Goal: Find specific page/section: Find specific page/section

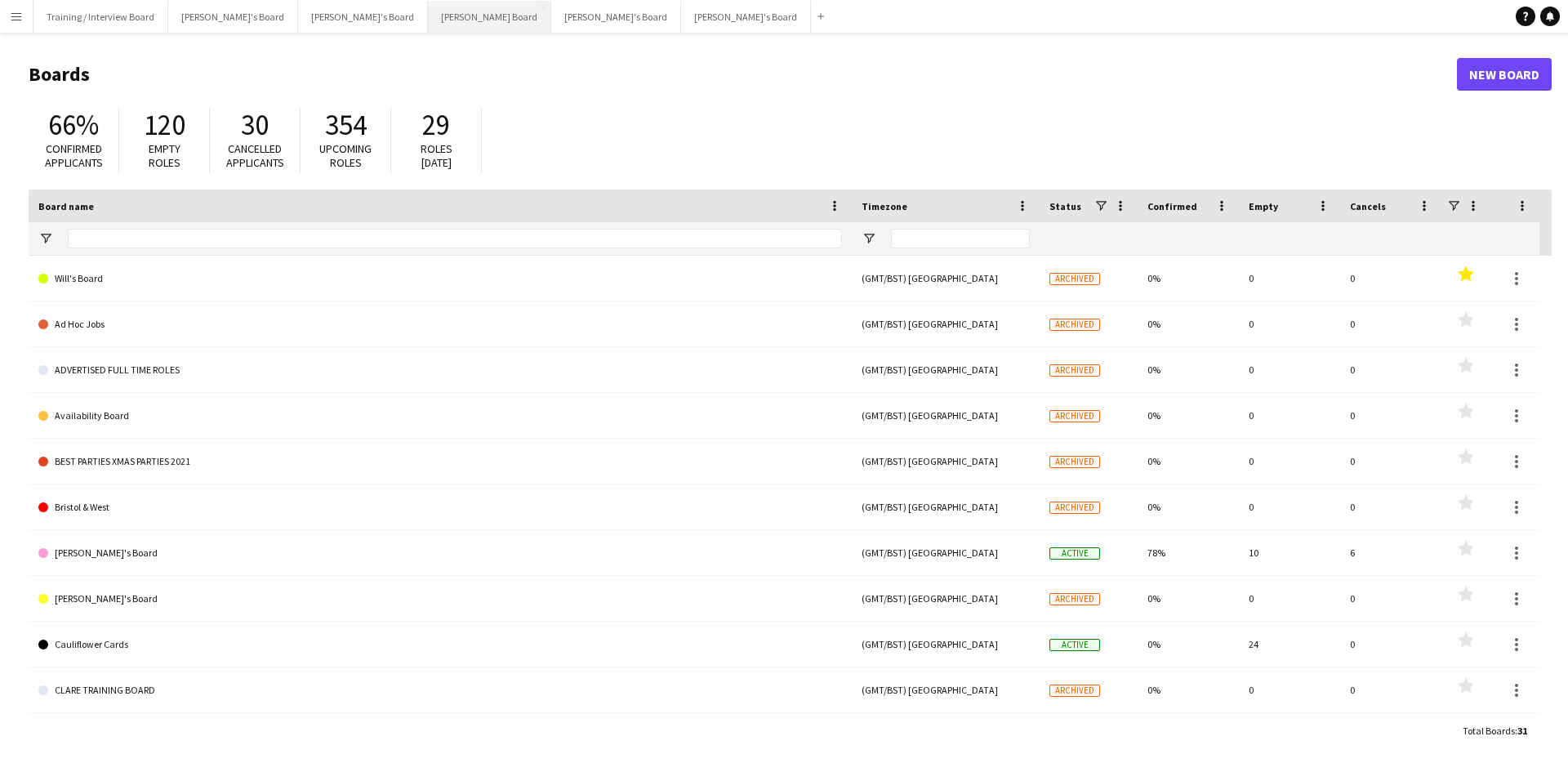
click at [428, 11] on button "[PERSON_NAME] Board Close" at bounding box center [490, 16] width 123 height 32
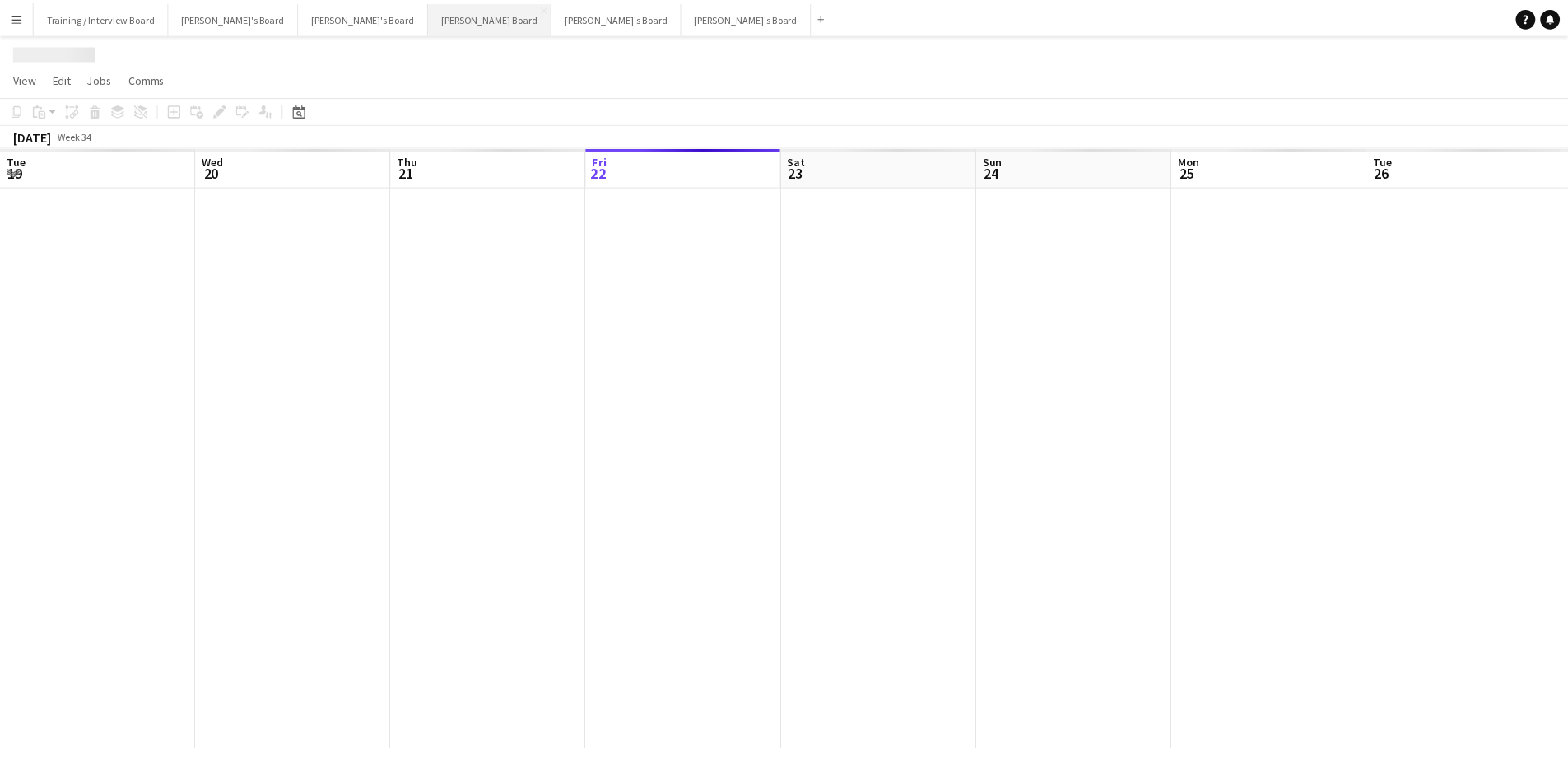
scroll to position [0, 394]
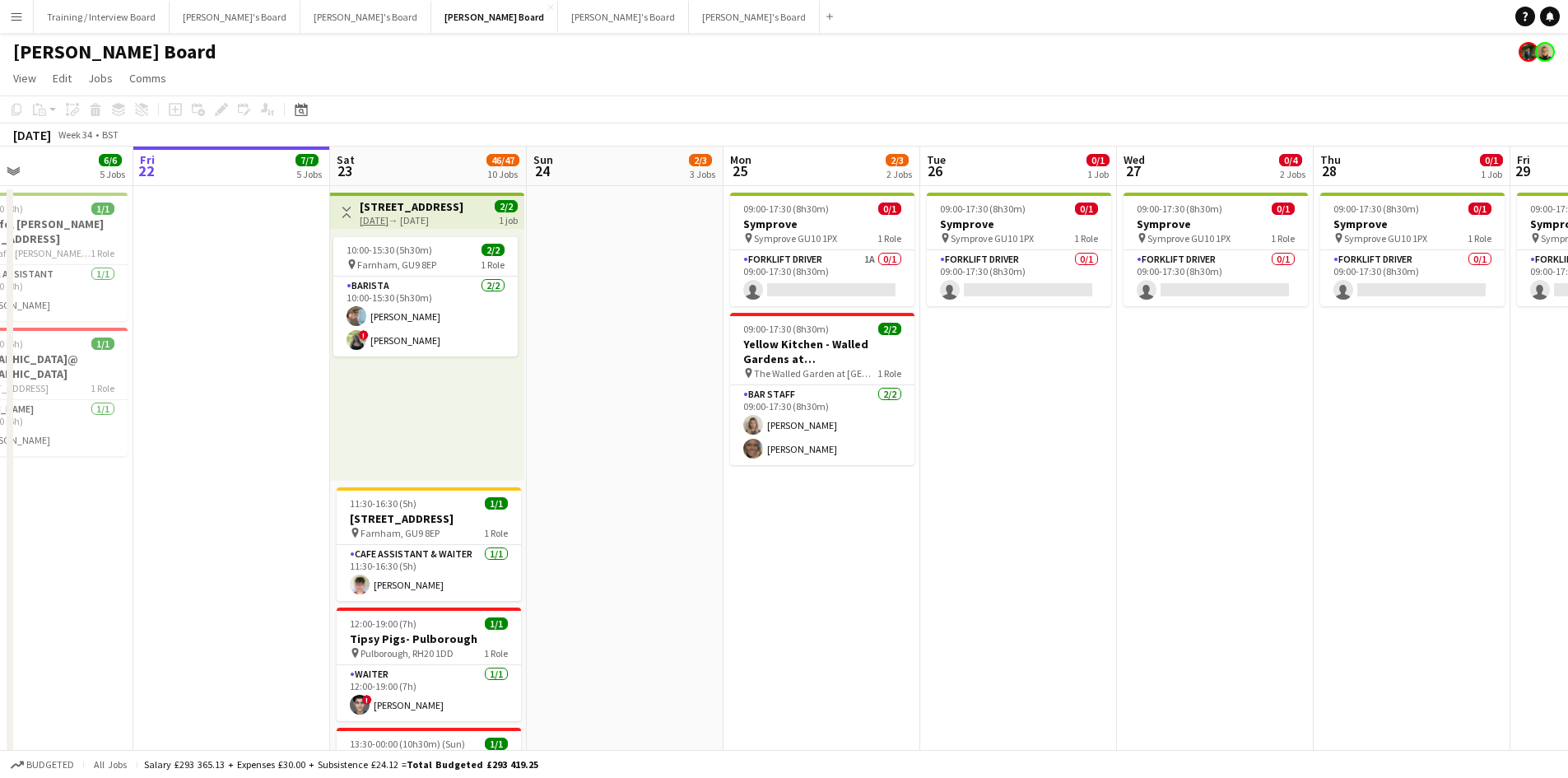
drag, startPoint x: 865, startPoint y: 167, endPoint x: 797, endPoint y: 166, distance: 68.0
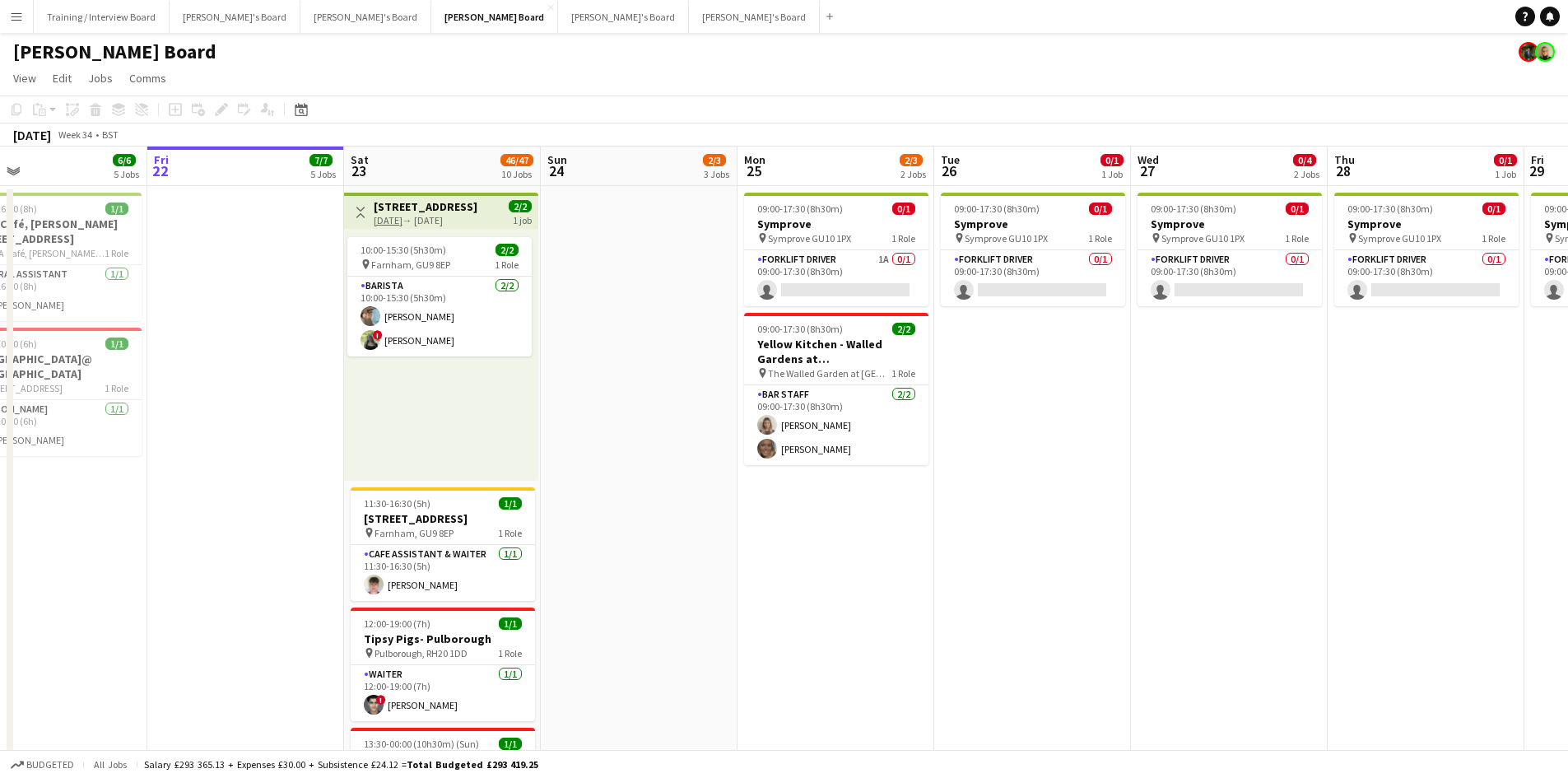
drag, startPoint x: 367, startPoint y: 172, endPoint x: 417, endPoint y: 195, distance: 55.0
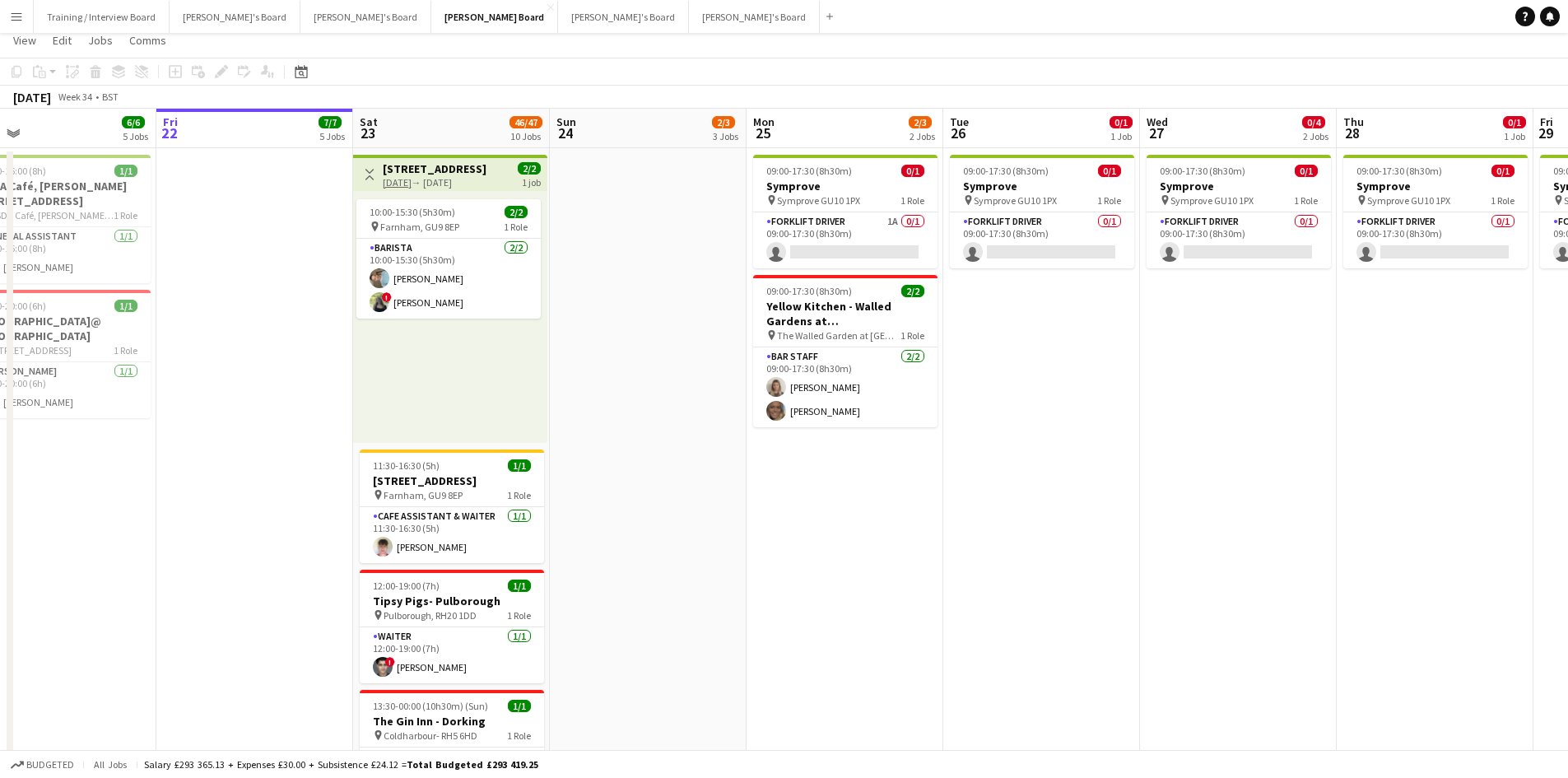
scroll to position [0, 0]
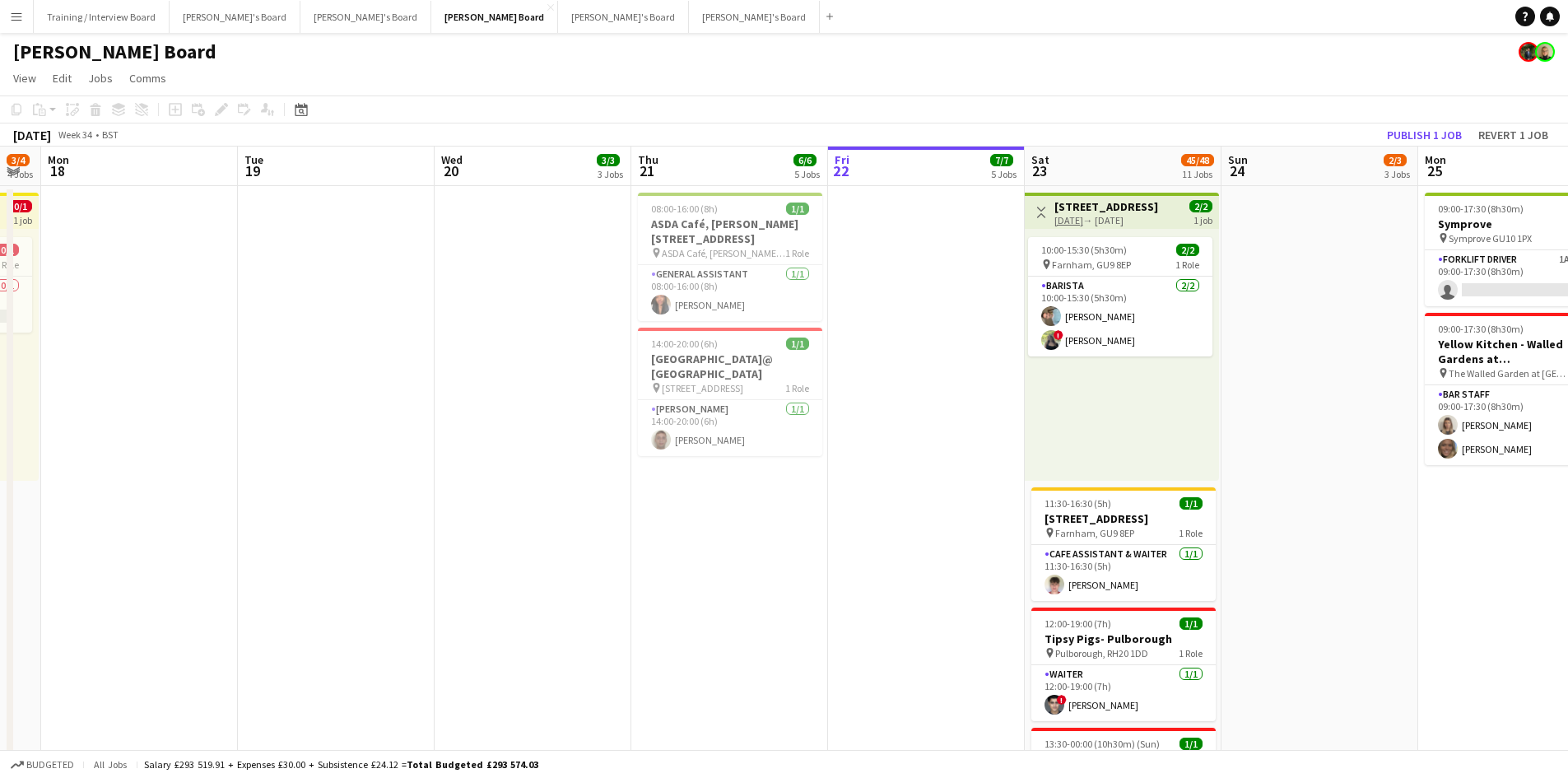
drag, startPoint x: 179, startPoint y: 174, endPoint x: 989, endPoint y: 122, distance: 811.7
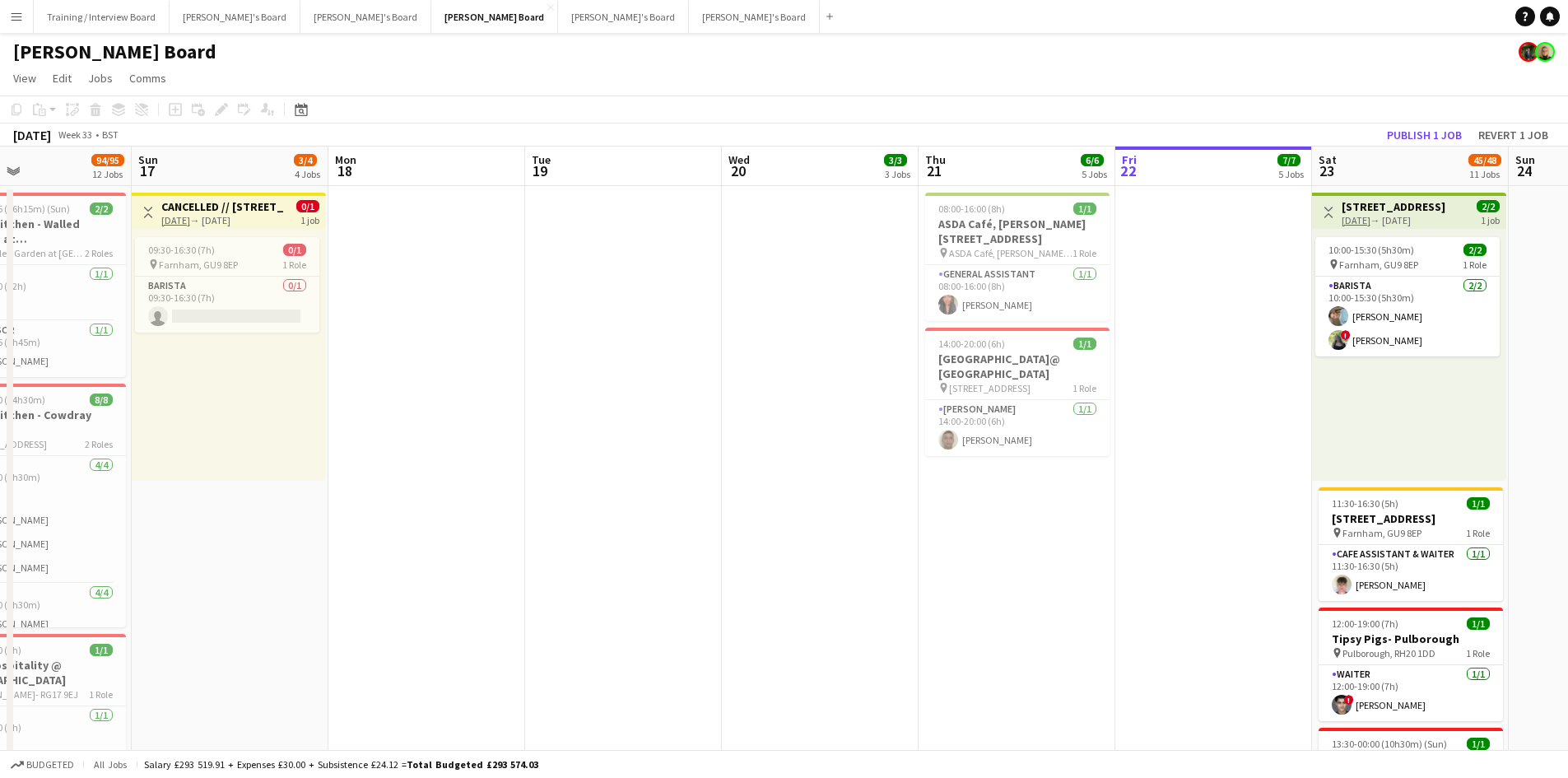
drag, startPoint x: 448, startPoint y: 177, endPoint x: 276, endPoint y: 179, distance: 172.0
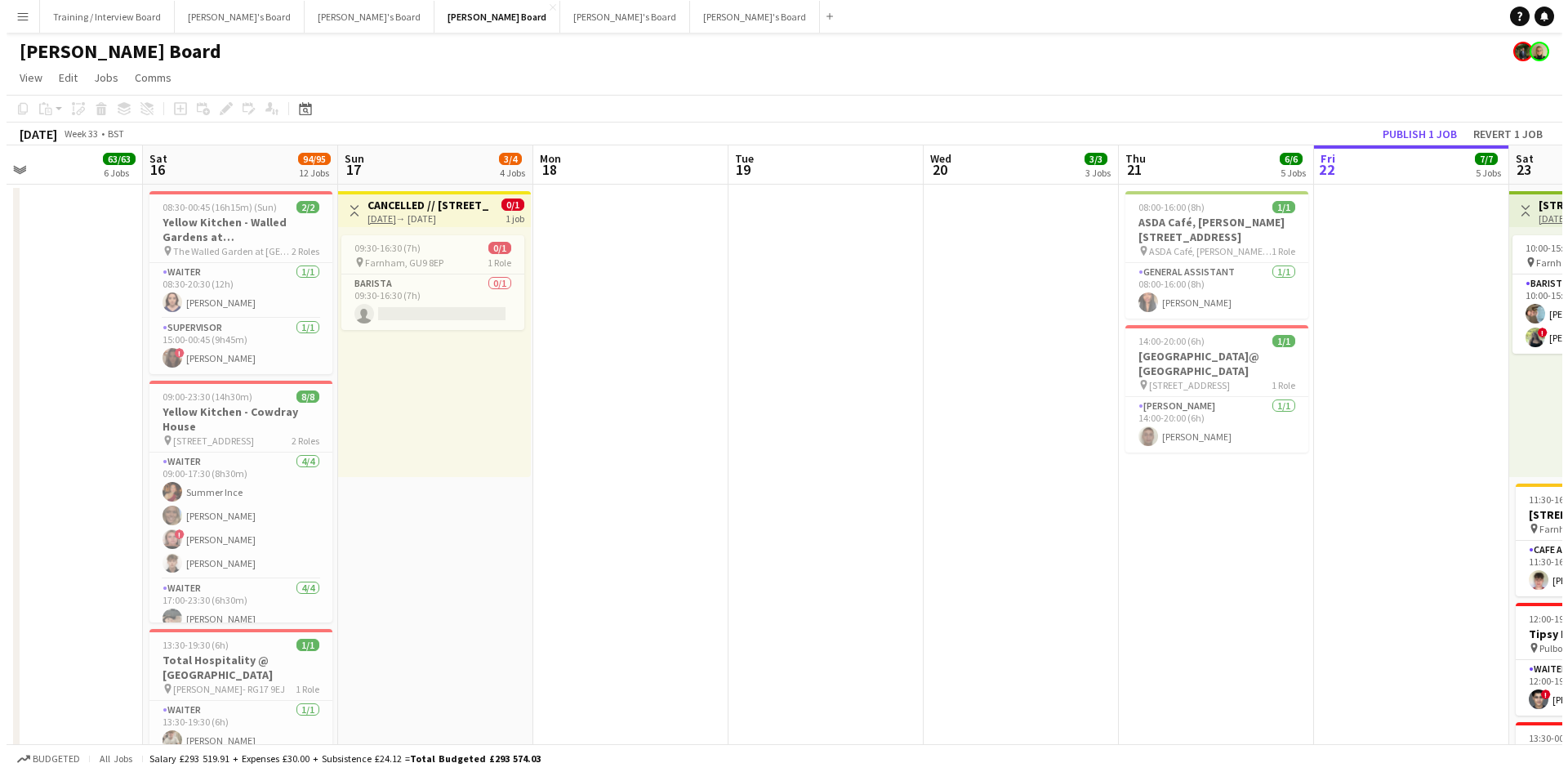
scroll to position [0, 454]
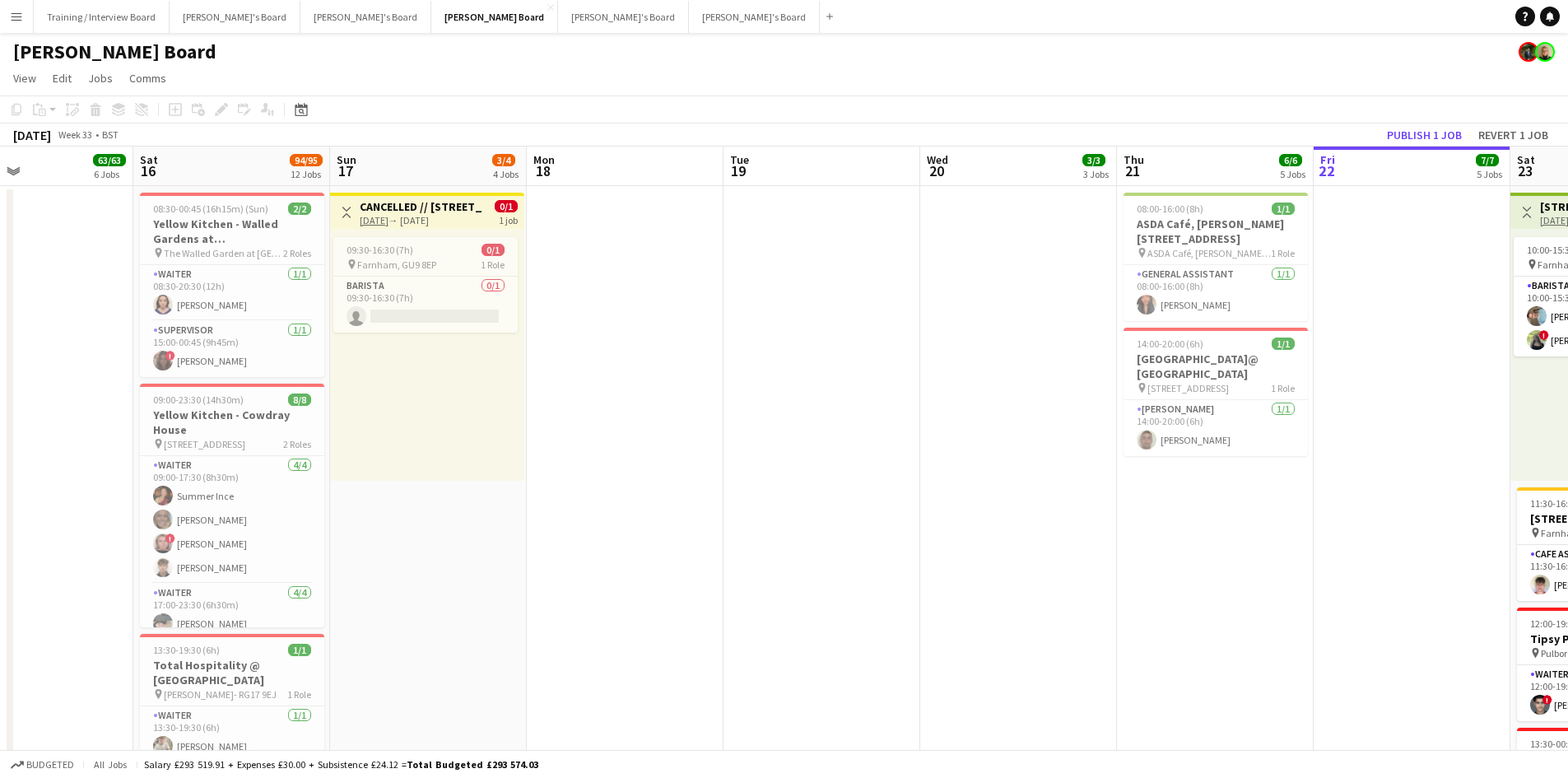
drag, startPoint x: 274, startPoint y: 179, endPoint x: 440, endPoint y: 166, distance: 166.5
click at [558, 18] on button "[PERSON_NAME]'s Board Close" at bounding box center [624, 16] width 131 height 32
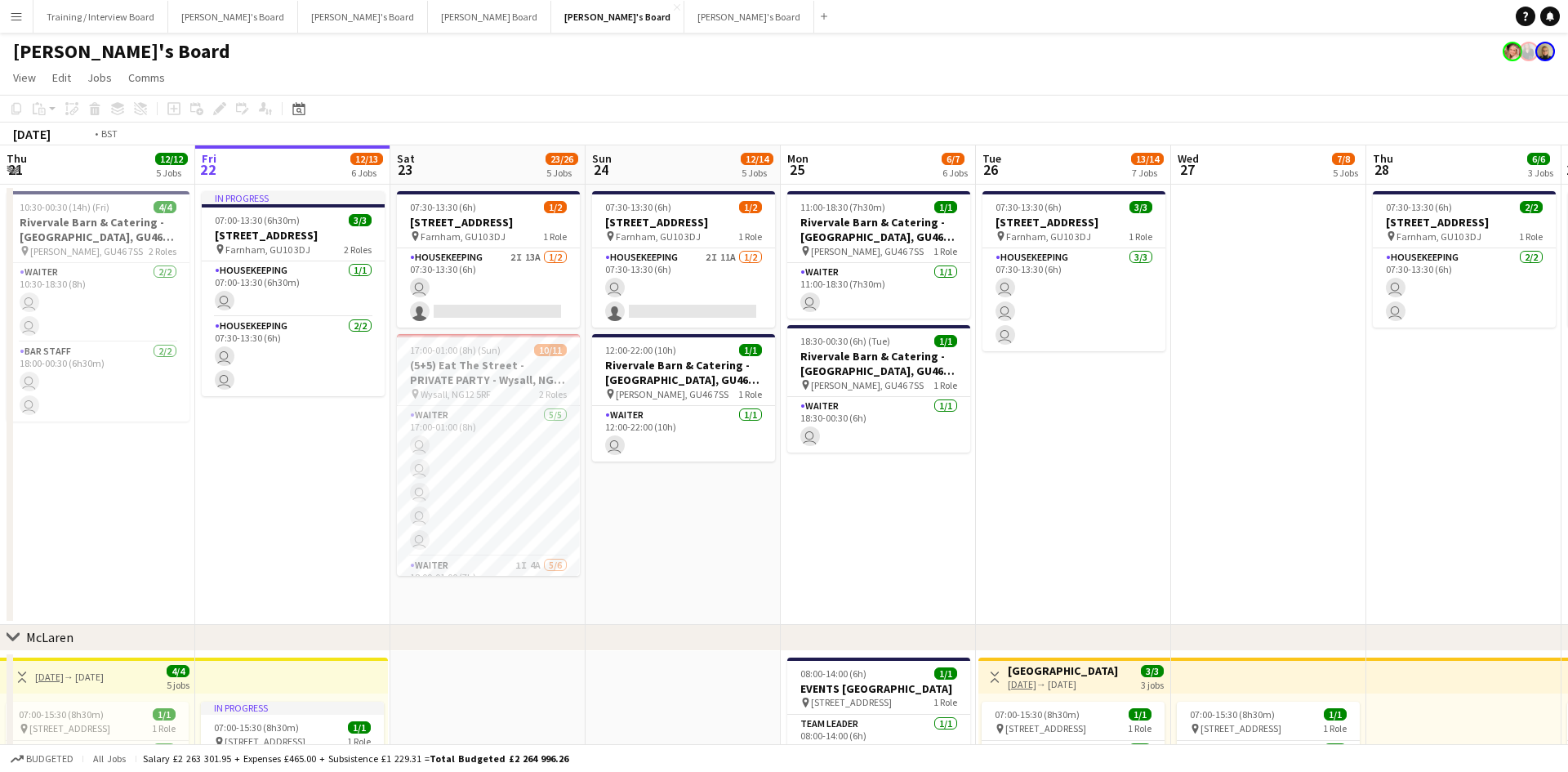
drag, startPoint x: 454, startPoint y: 187, endPoint x: 347, endPoint y: 176, distance: 107.6
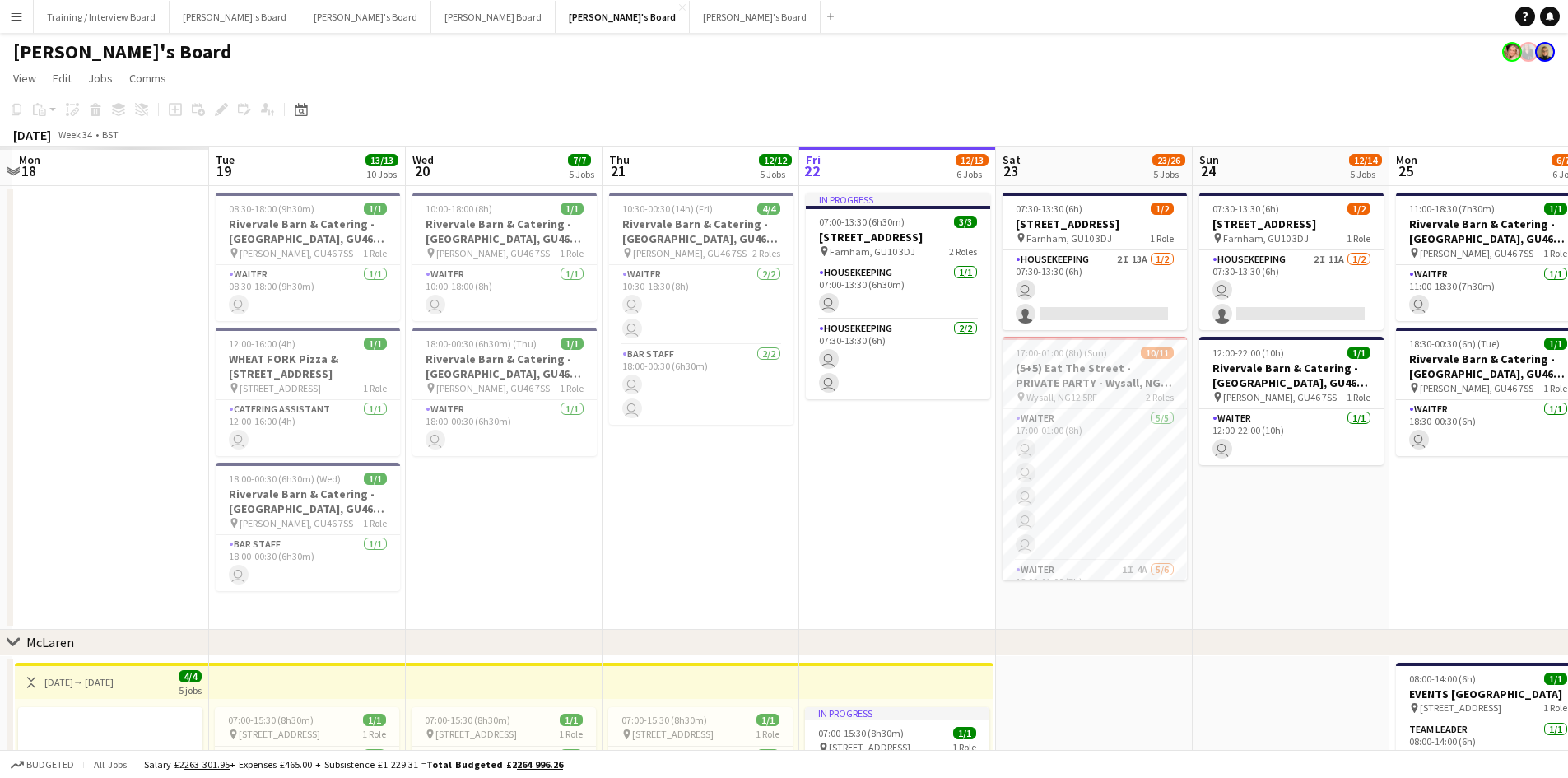
drag, startPoint x: 293, startPoint y: 177, endPoint x: 595, endPoint y: 175, distance: 302.0
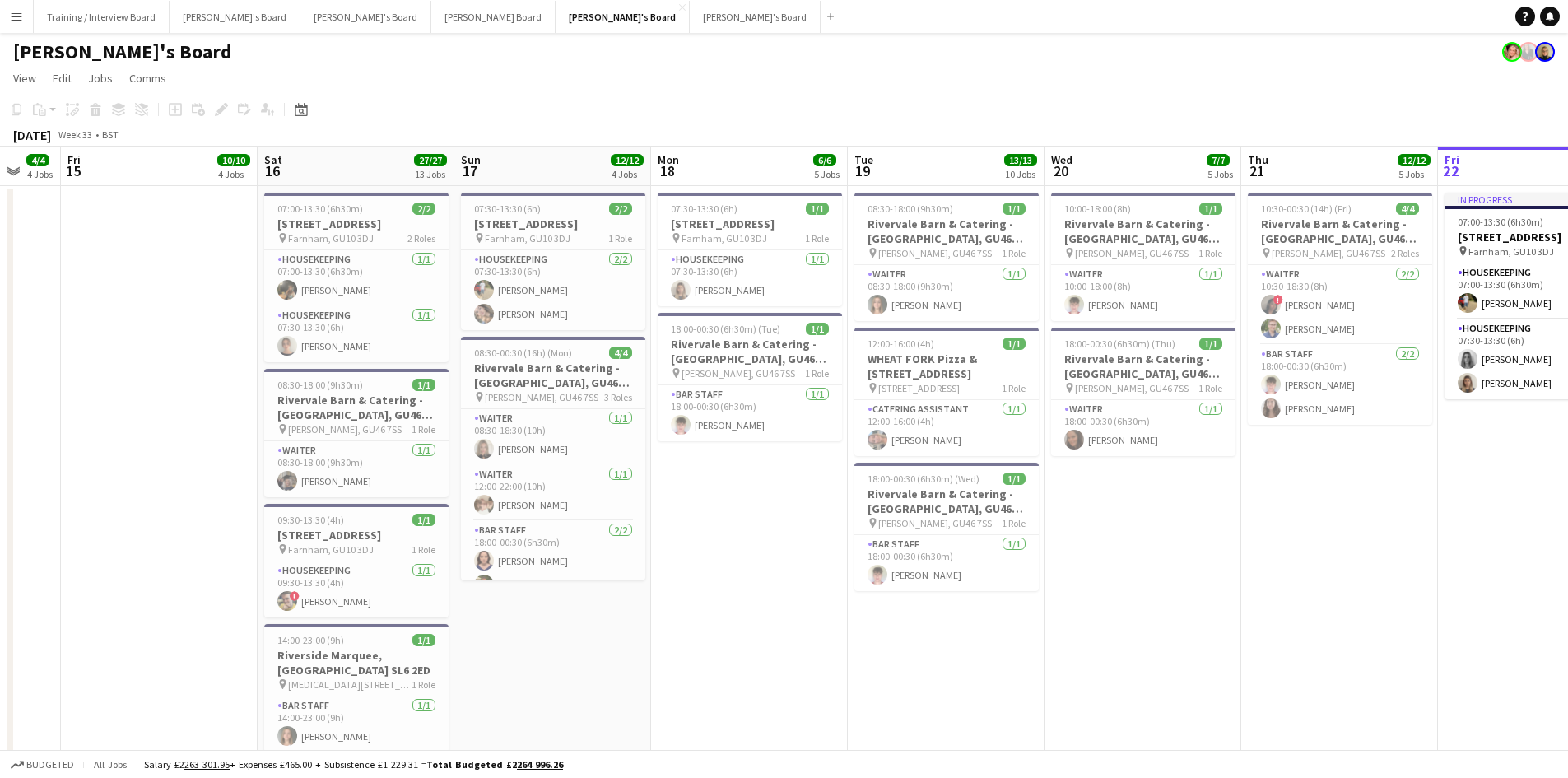
scroll to position [0, 529]
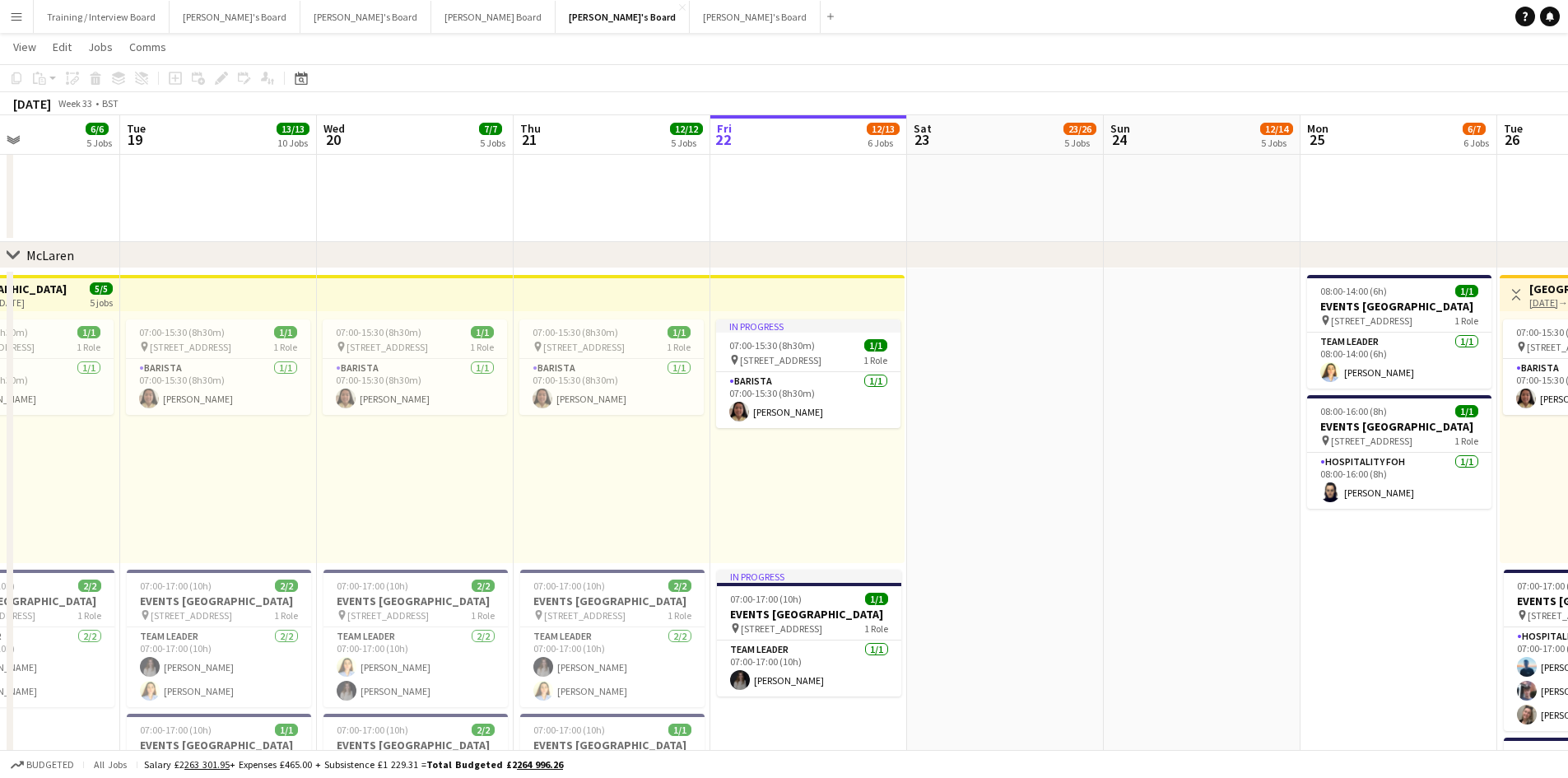
scroll to position [0, 480]
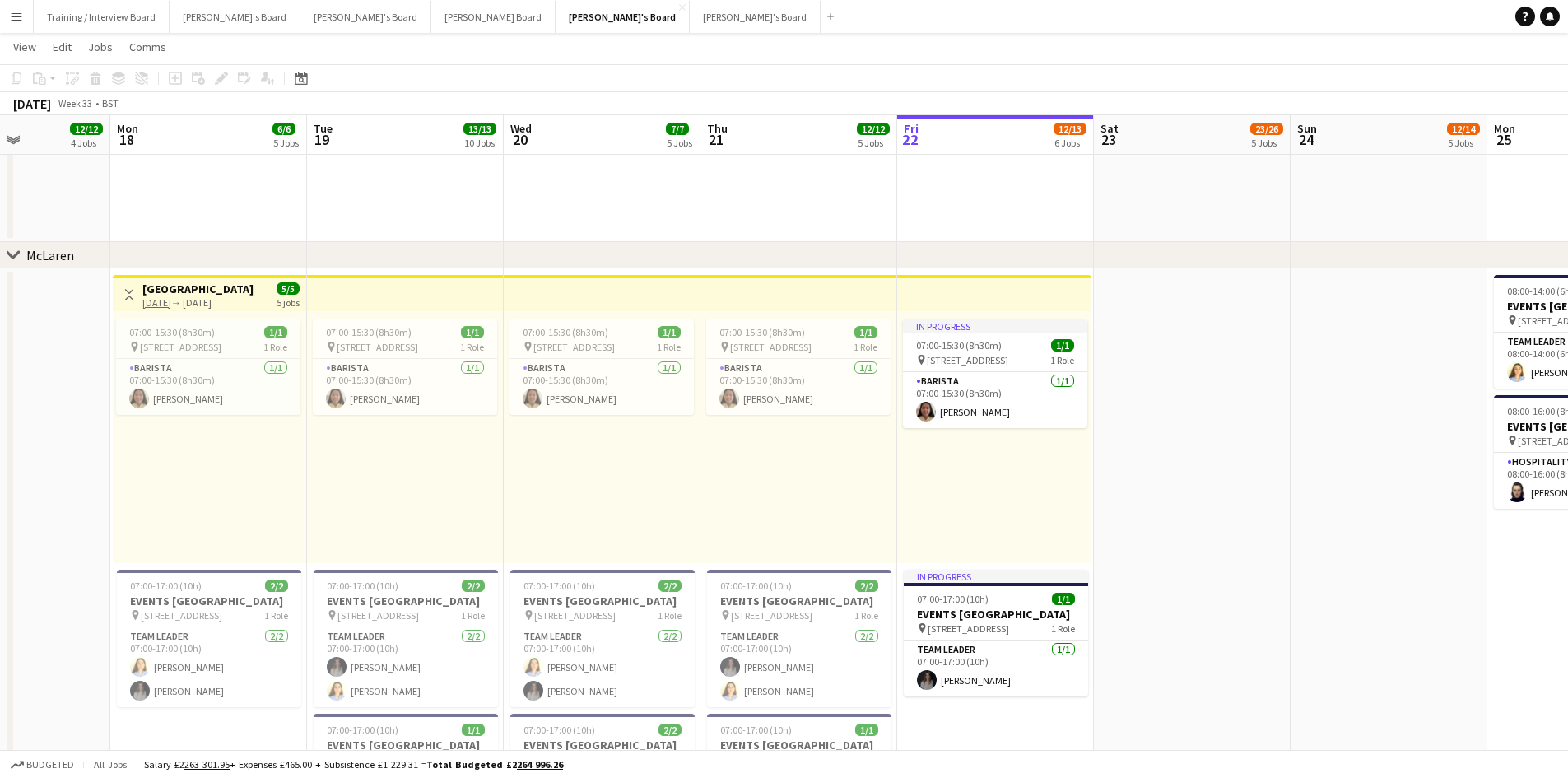
drag, startPoint x: 979, startPoint y: 133, endPoint x: 439, endPoint y: 141, distance: 540.1
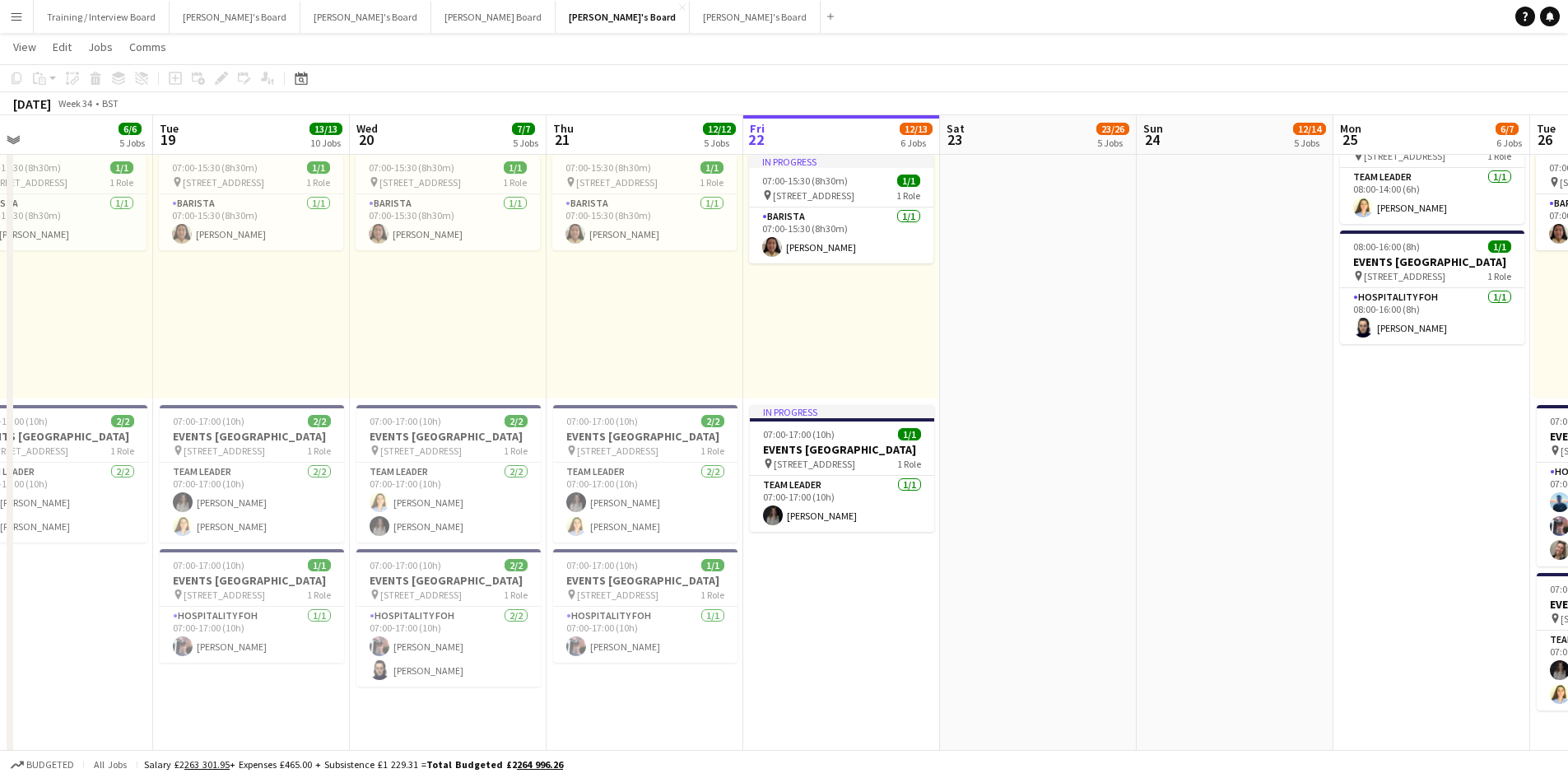
scroll to position [0, 642]
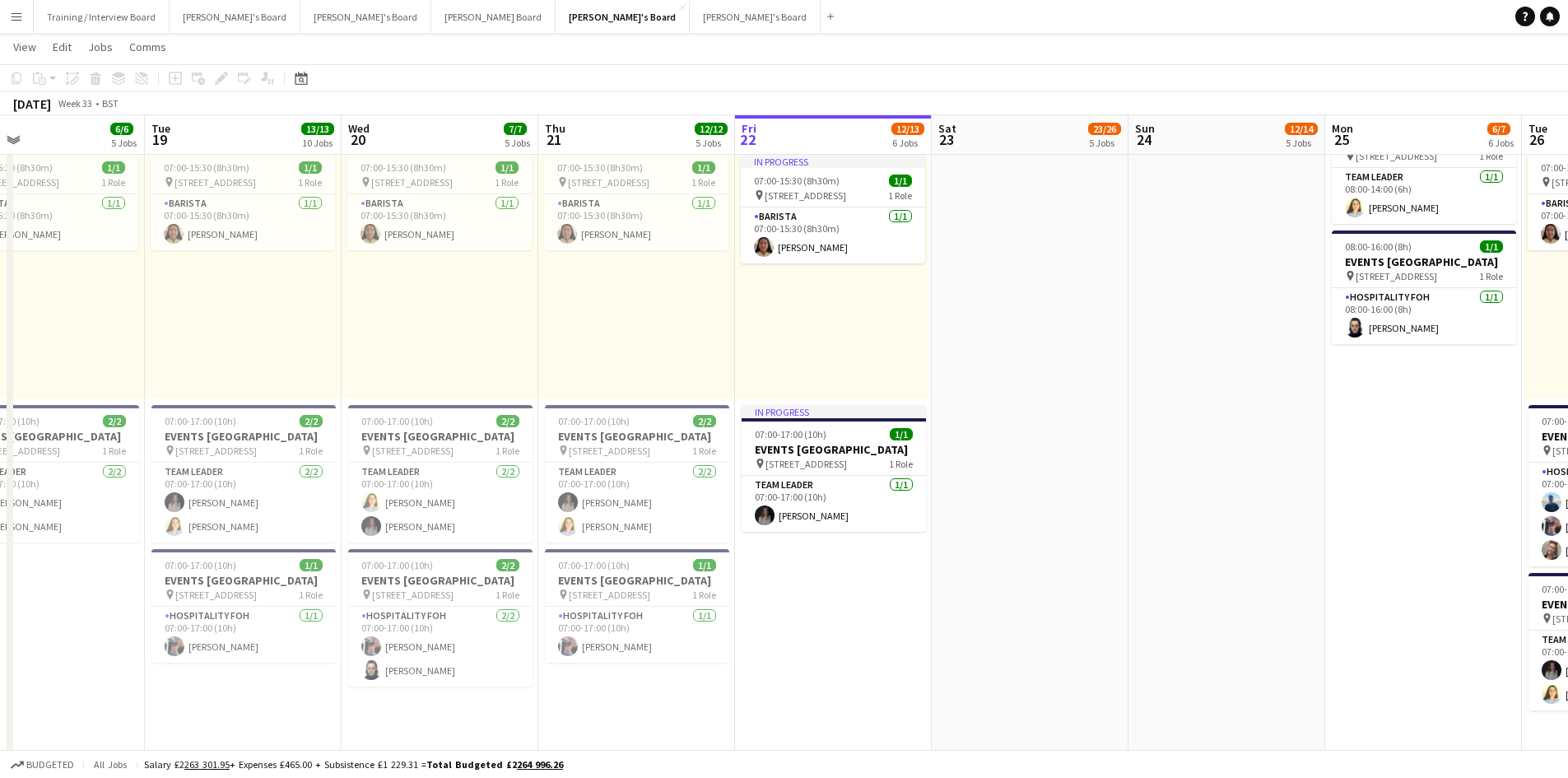
drag, startPoint x: 581, startPoint y: 129, endPoint x: 440, endPoint y: 135, distance: 141.1
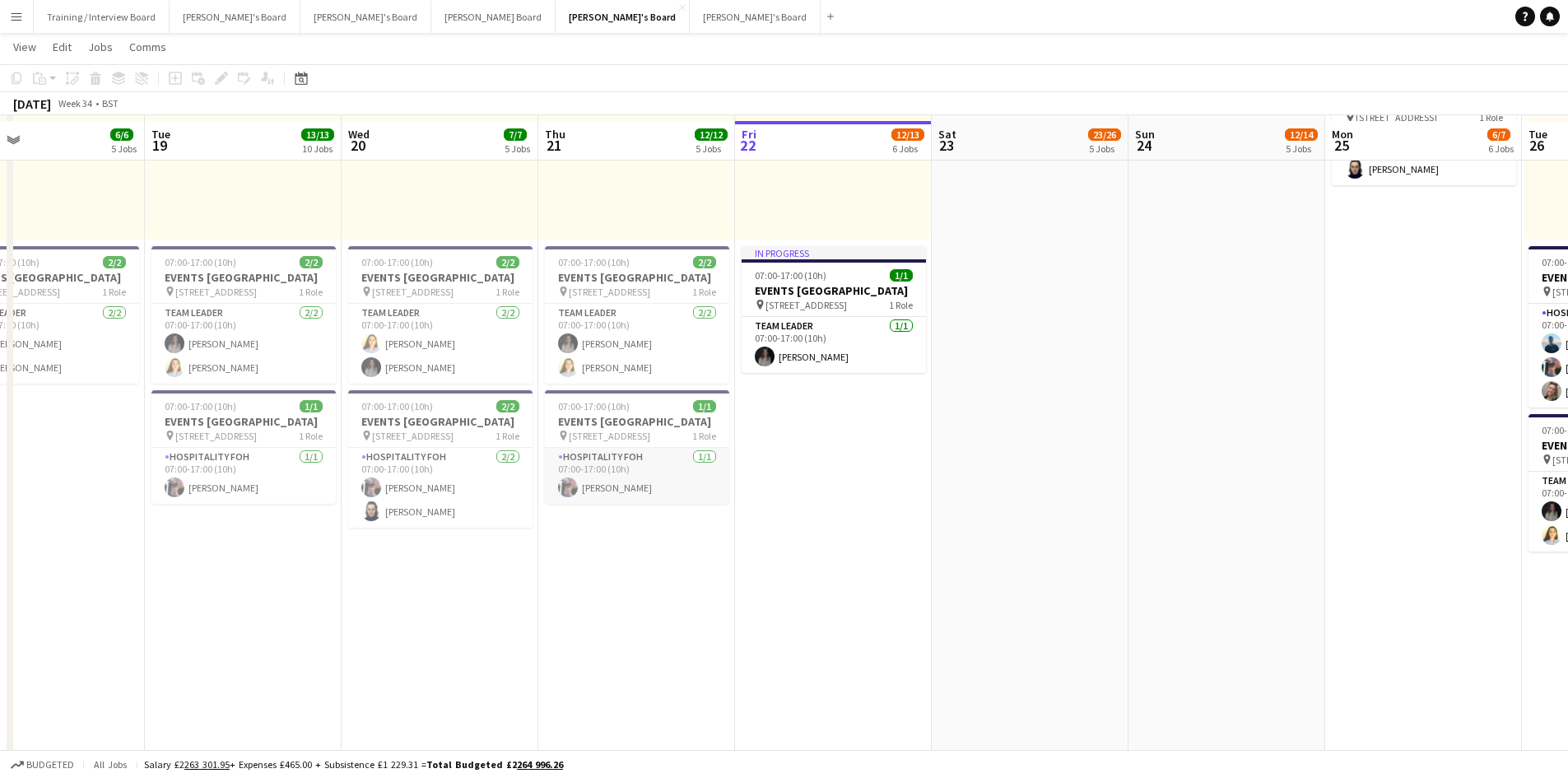
scroll to position [823, 0]
